Goal: Transaction & Acquisition: Download file/media

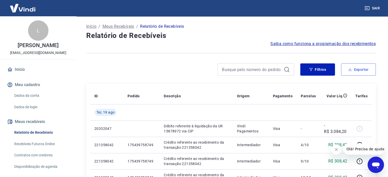
click at [361, 69] on button "Exportar" at bounding box center [358, 70] width 35 height 12
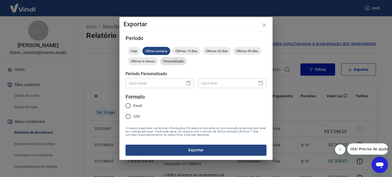
click at [175, 59] on div "Personalizado" at bounding box center [173, 61] width 27 height 8
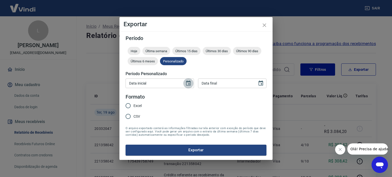
click at [190, 83] on icon "Choose date" at bounding box center [188, 83] width 5 height 5
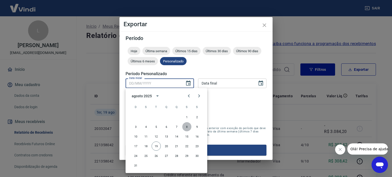
click at [185, 126] on button "8" at bounding box center [186, 126] width 9 height 9
type input "[DATE]"
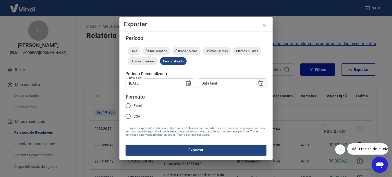
click at [258, 81] on icon "Choose date" at bounding box center [261, 83] width 6 height 6
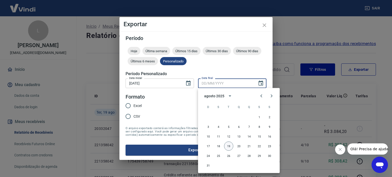
click at [231, 144] on button "19" at bounding box center [228, 146] width 9 height 9
type input "[DATE]"
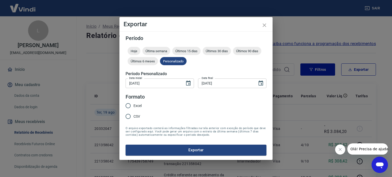
click at [138, 104] on span "Excel" at bounding box center [137, 105] width 8 height 5
click at [133, 104] on input "Excel" at bounding box center [128, 106] width 11 height 11
radio input "true"
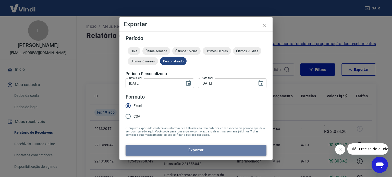
click at [211, 148] on button "Exportar" at bounding box center [196, 150] width 141 height 11
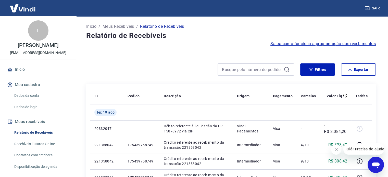
click at [336, 145] on button "Fechar mensagem da empresa" at bounding box center [336, 150] width 10 height 10
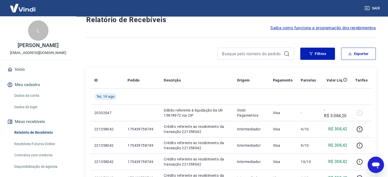
scroll to position [386, 0]
